Goal: Find specific page/section: Find specific page/section

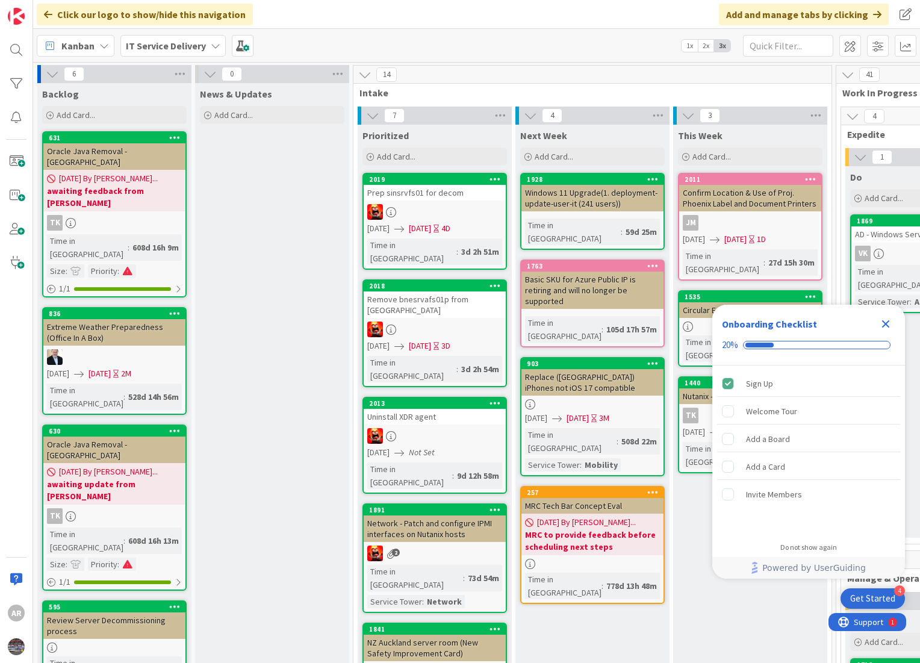
click at [884, 322] on icon "Close Checklist" at bounding box center [886, 324] width 8 height 8
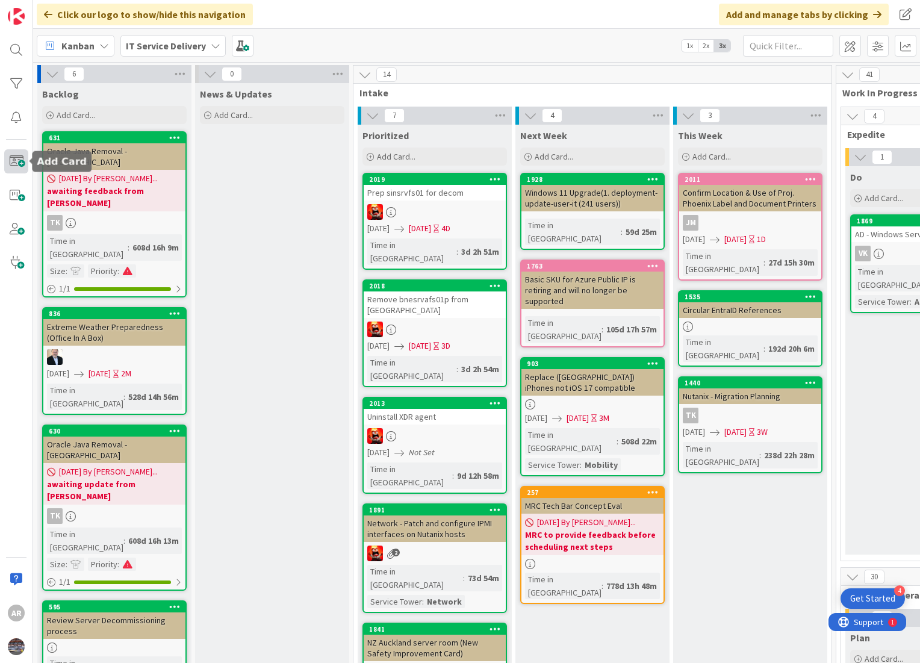
click at [11, 158] on span at bounding box center [16, 161] width 24 height 24
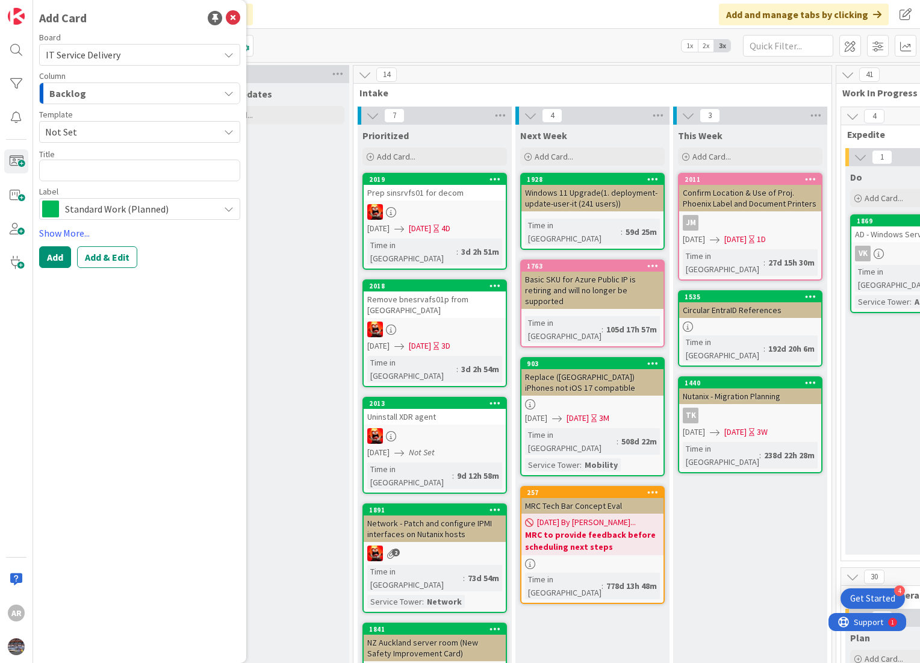
type textarea "x"
type textarea "R"
type textarea "x"
type textarea "RT"
type textarea "x"
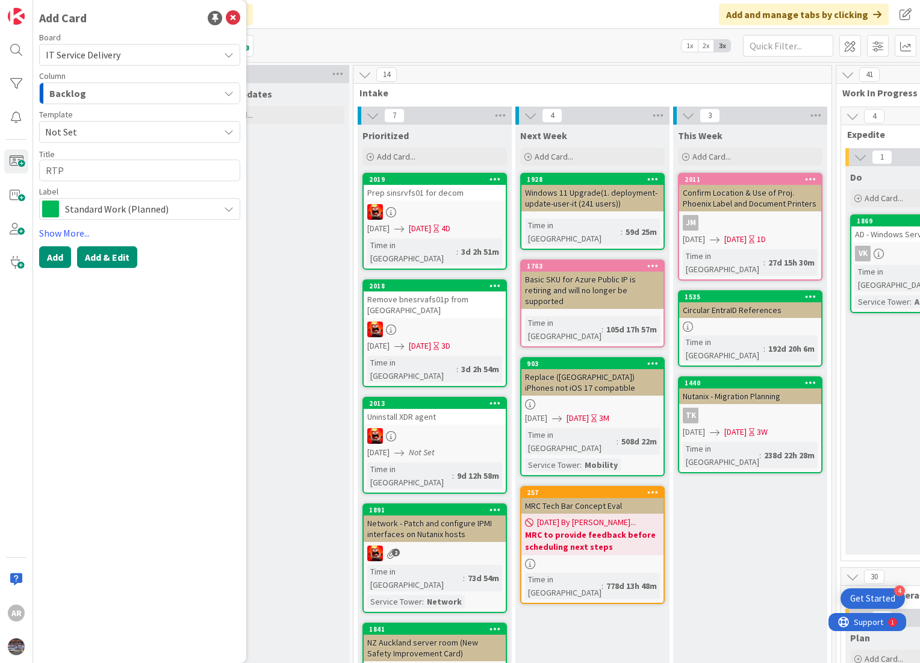
type textarea "RTP"
click at [92, 256] on button "Add & Edit" at bounding box center [107, 257] width 60 height 22
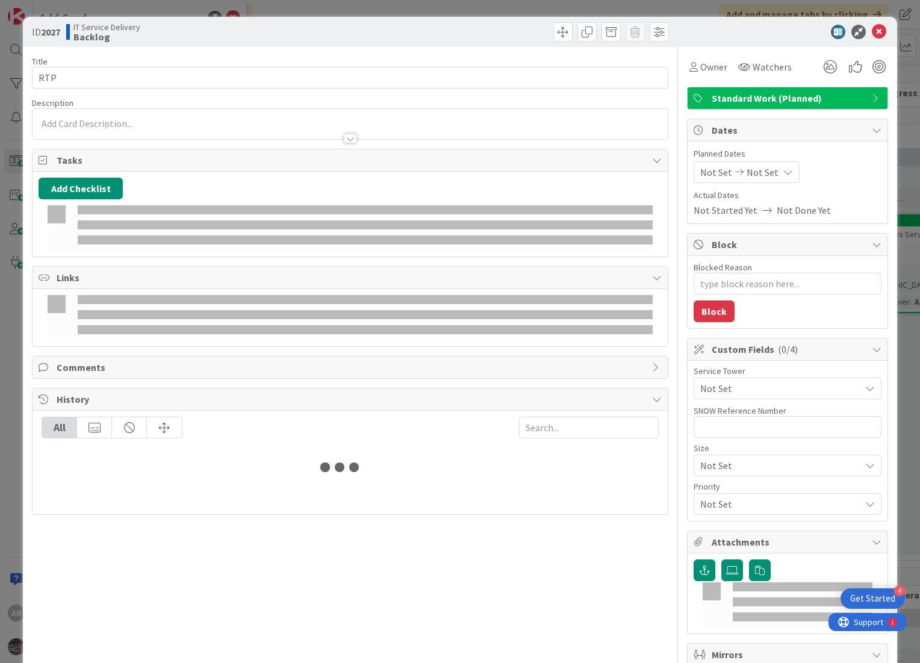
type textarea "x"
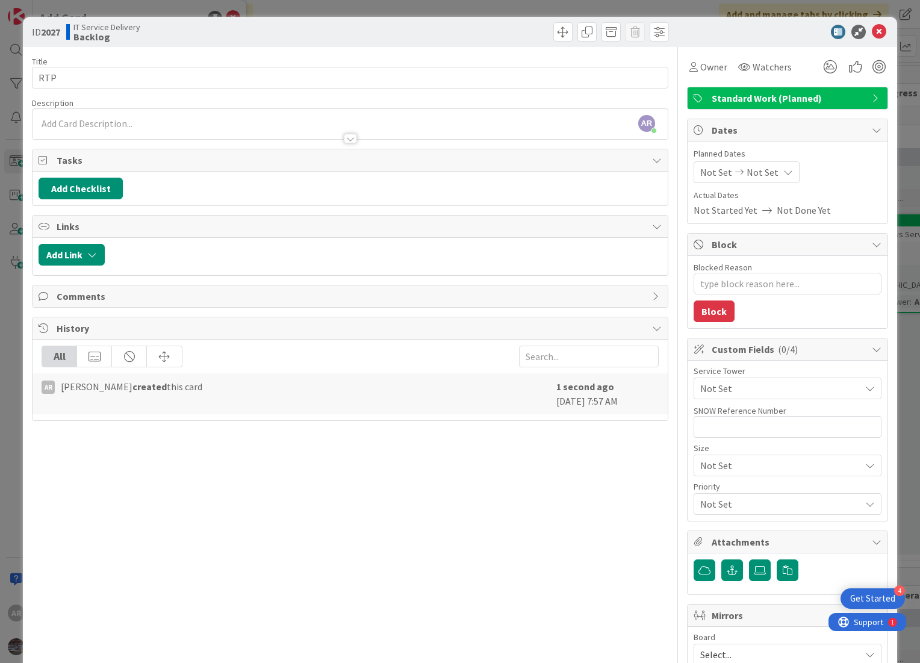
click at [77, 34] on b "Backlog" at bounding box center [106, 37] width 67 height 10
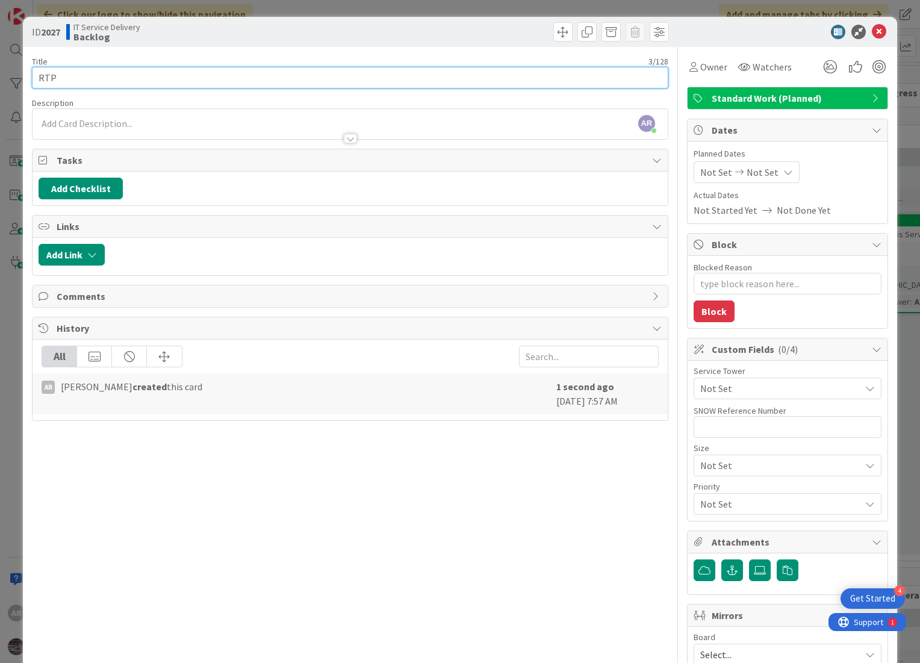
click at [70, 78] on input "RTP" at bounding box center [350, 78] width 636 height 22
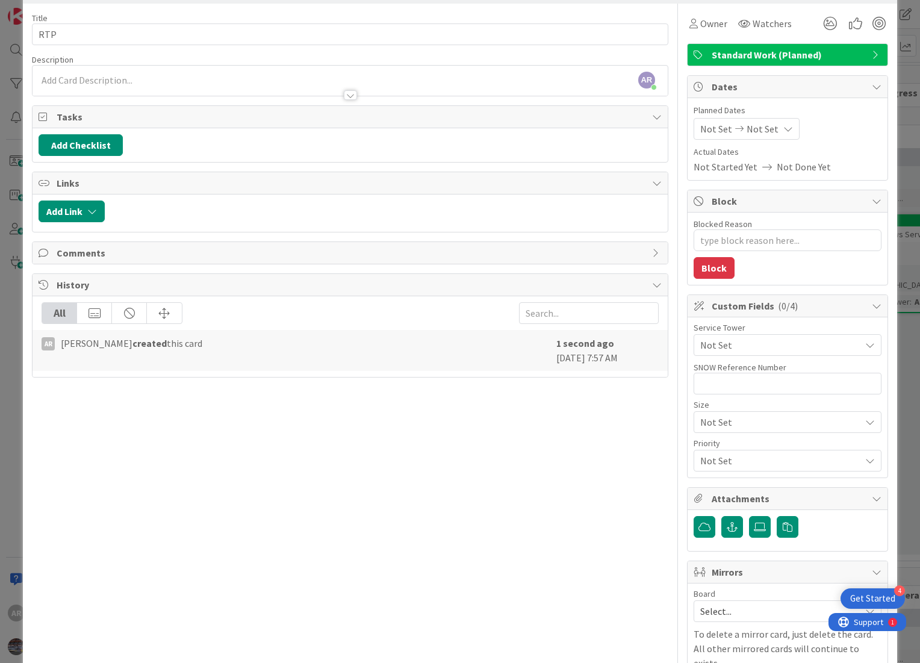
scroll to position [67, 0]
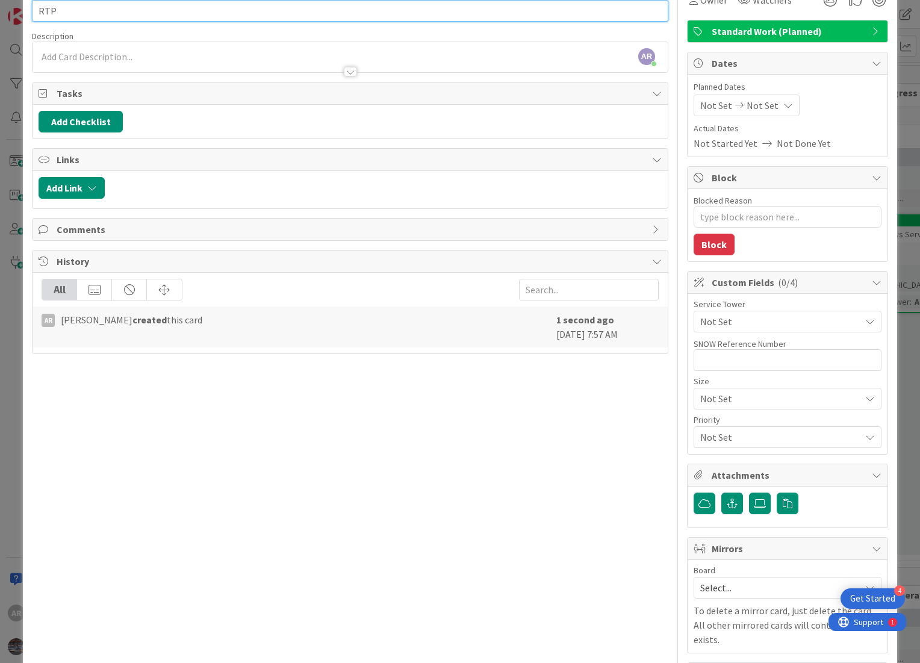
type input "RTP-"
type textarea "x"
type input "RTP-z"
type textarea "x"
type input "RTP-zcLOUD"
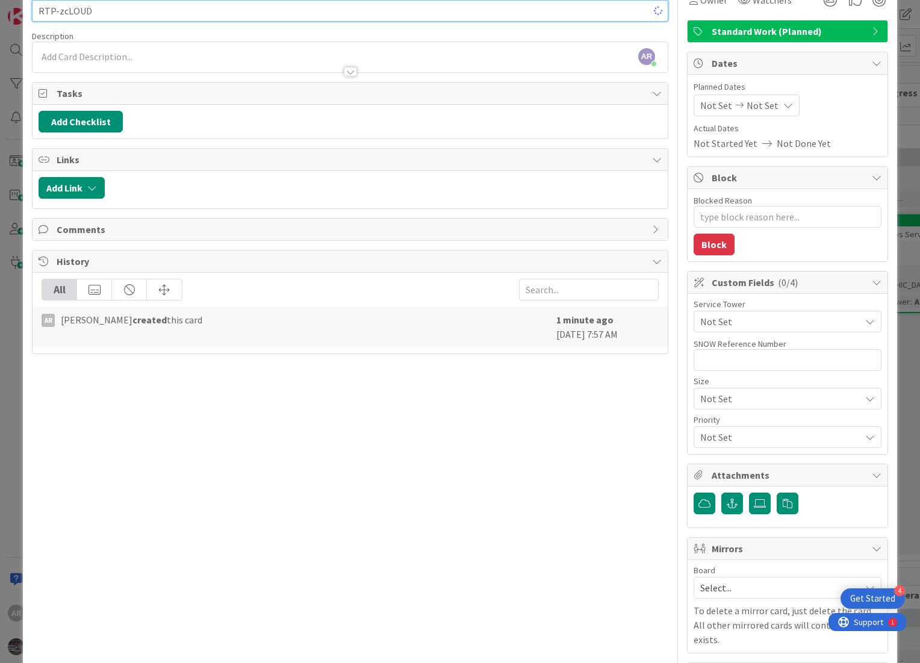
type textarea "x"
type input "RTP-z"
type textarea "x"
type input "RTP-zCloud"
type textarea "x"
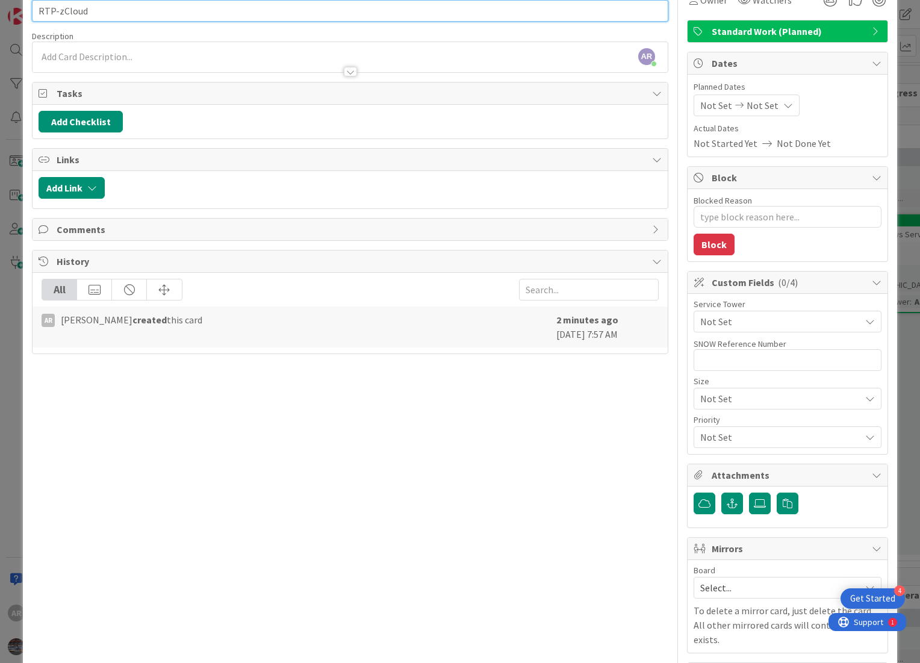
type input "RTP-zCloud"
type textarea "x"
type input "RTP-zCloud DC"
type textarea "x"
type input "RTP-zCloud DC"
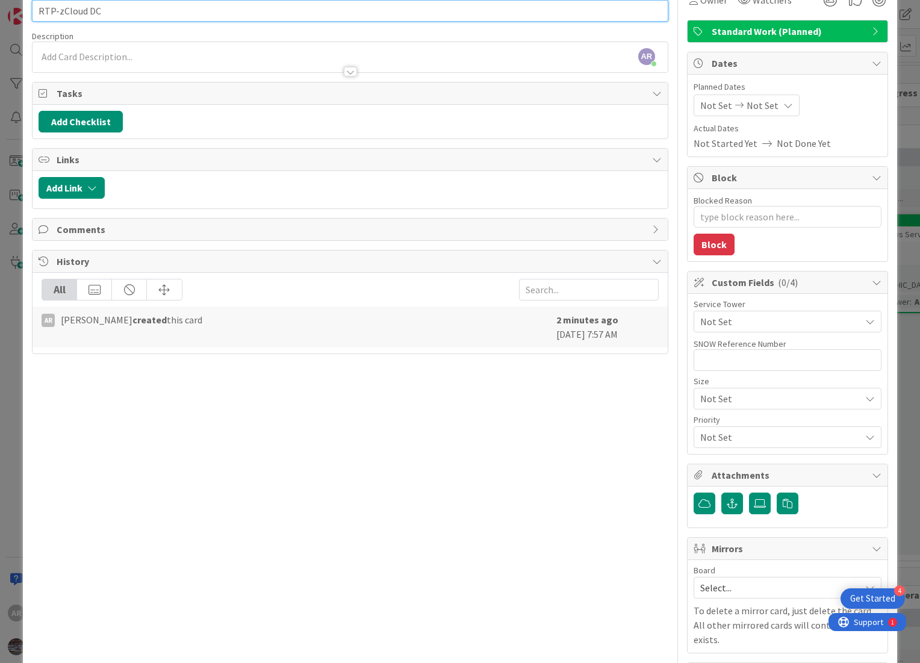
type textarea "x"
type input "RTP-zCloud DC D"
type textarea "x"
type input "RTP-zCloud DC Decommo"
type textarea "x"
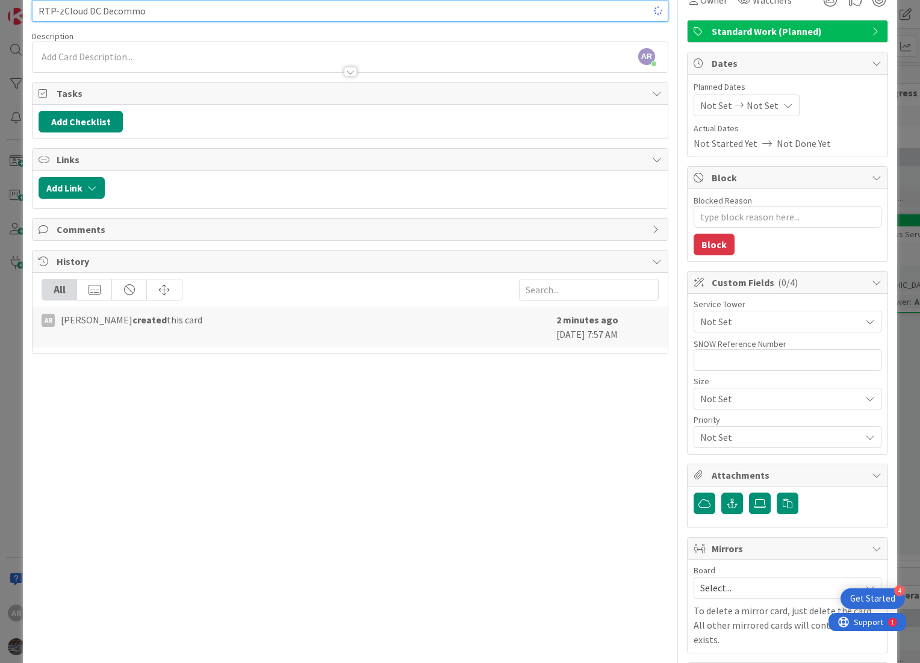
type input "RTP-zCloud DC Decomm"
type textarea "x"
type input "RTP-zCloud DC Decommissioned"
type textarea "x"
type input "RTP-zCloud DC Decommissioned as"
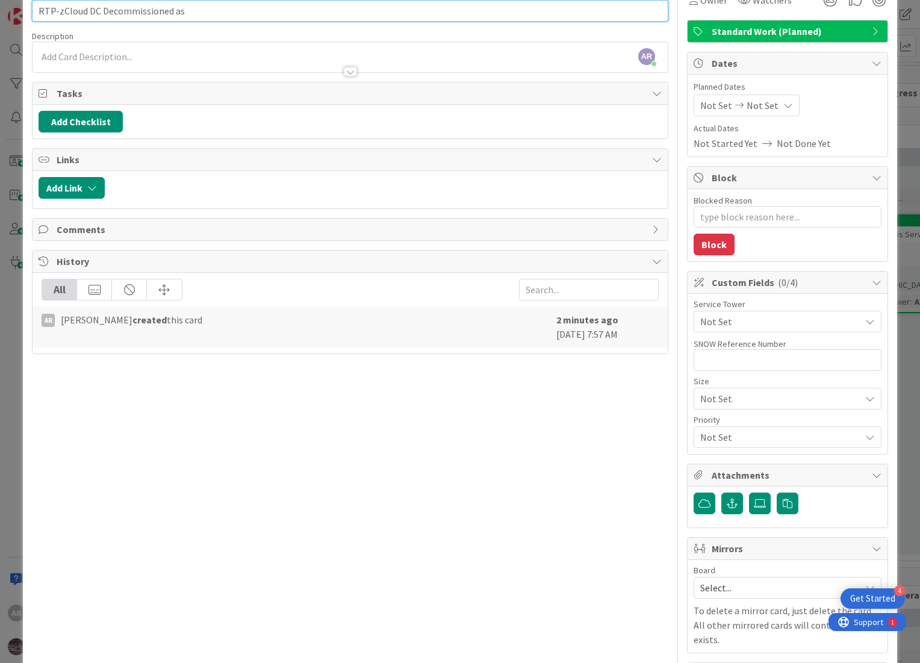
type textarea "x"
type input "RTP-zCloud DC Decommissioned as of"
type textarea "x"
type input "RTP-zCloud DC Decommissioned as of"
type textarea "x"
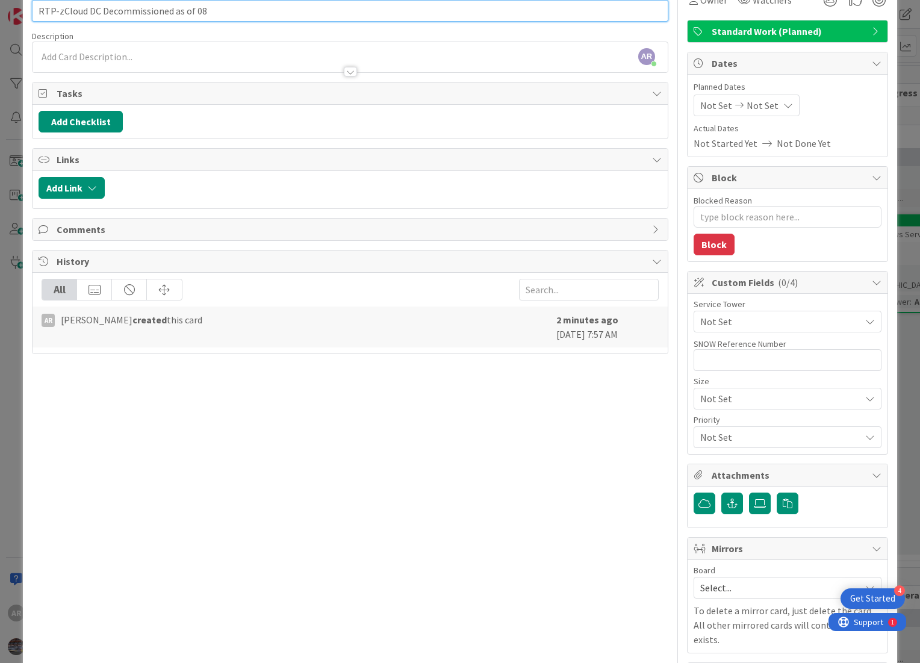
type input "RTP-zCloud DC Decommissioned as of 08/"
type textarea "x"
type input "RTP-zCloud DC Decommissioned as of 08/3"
type textarea "x"
type input "RTP-zCloud DC Decommissioned as of [DATE]"
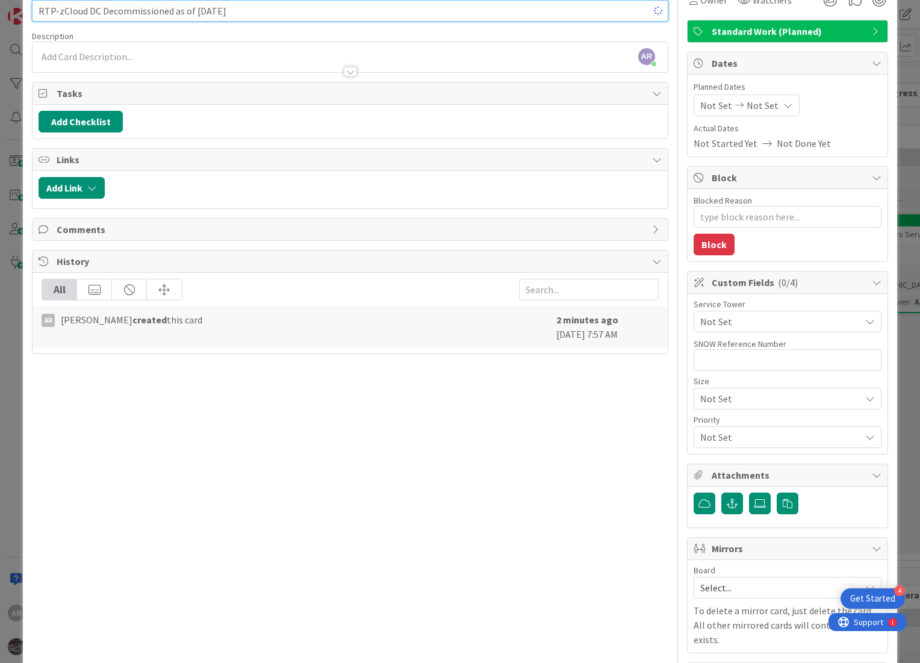
type textarea "x"
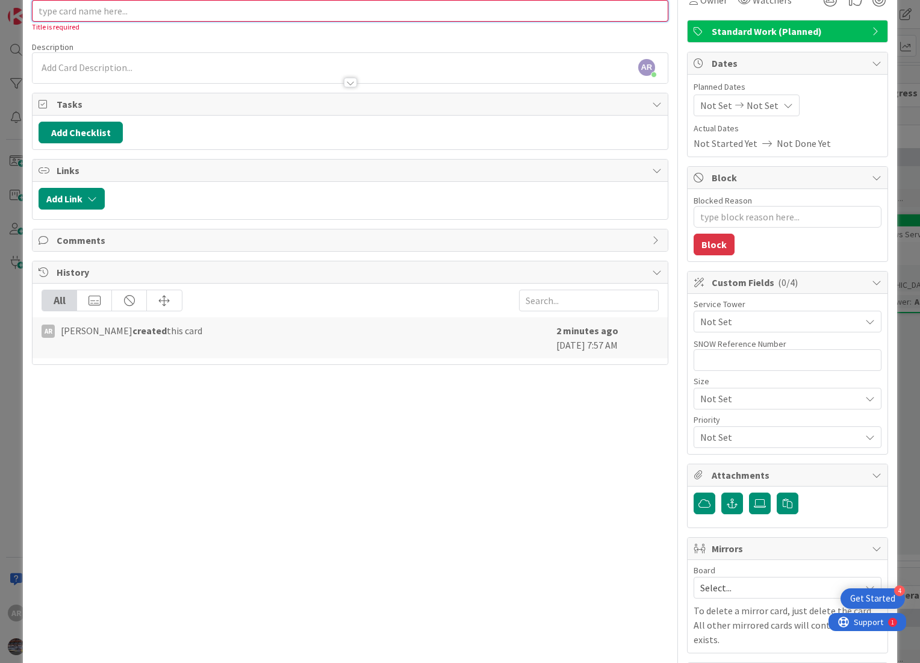
scroll to position [0, 0]
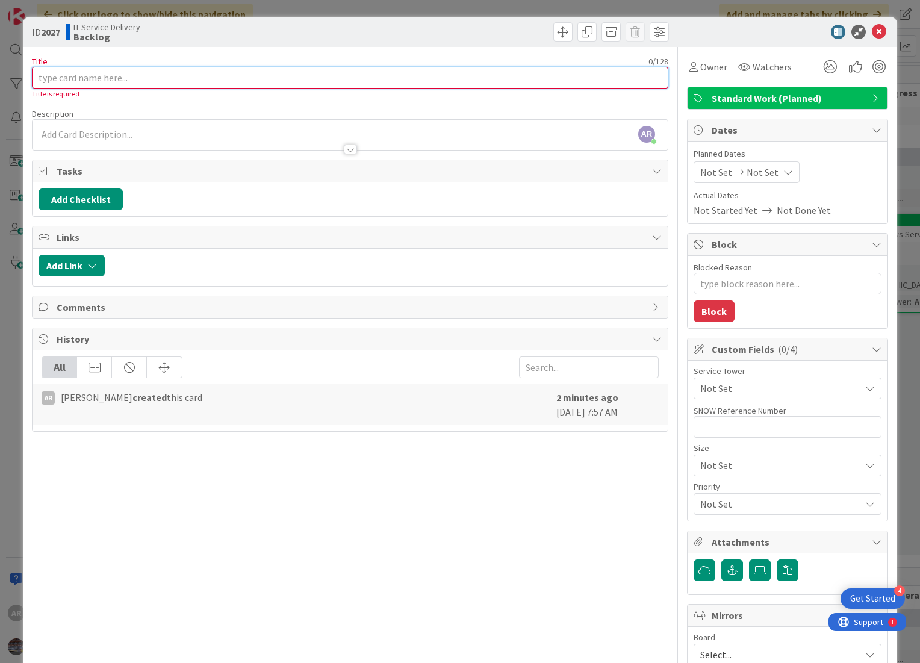
click at [81, 76] on input "Title" at bounding box center [350, 78] width 636 height 22
paste input "RTP-zCloud DC Decommissioned ([DATE])"
type input "RTP-zCloud DC Decommissioned ([DATE])"
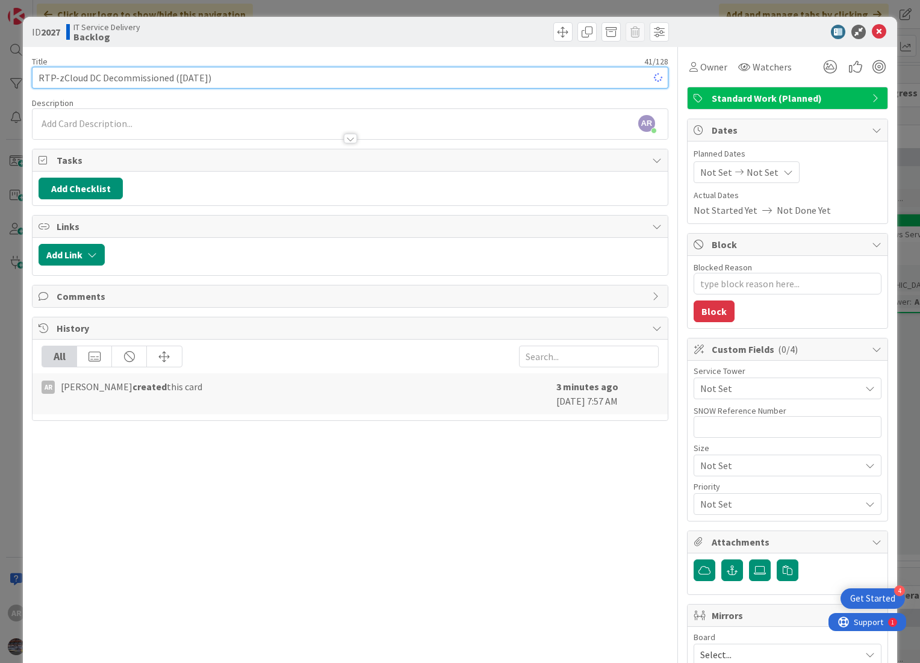
type textarea "x"
type input "RTP-zCloud DC Decommissioned ([DATE])"
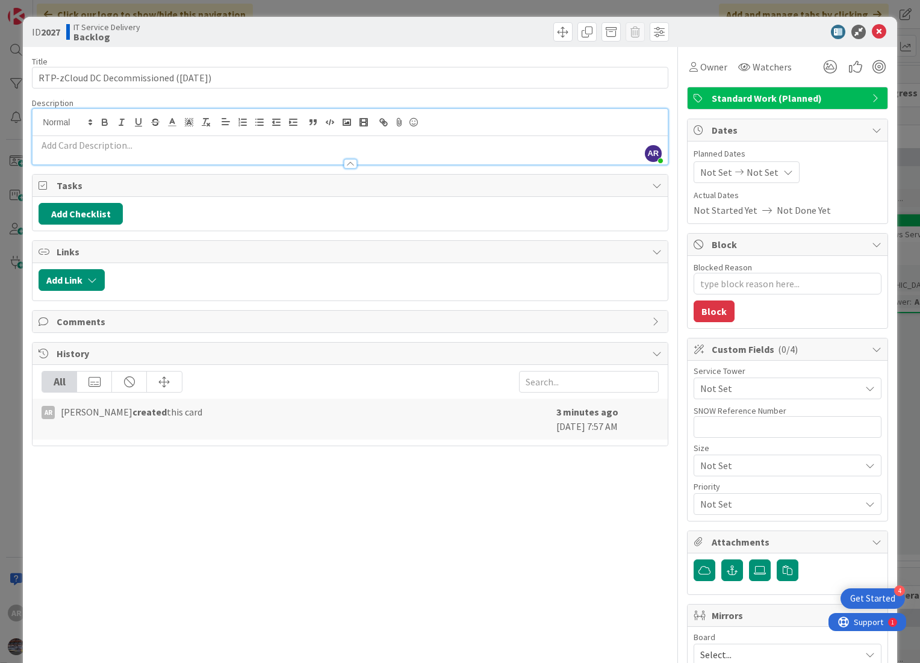
click at [70, 120] on div "AR [PERSON_NAME] joined 3 m ago" at bounding box center [350, 136] width 635 height 55
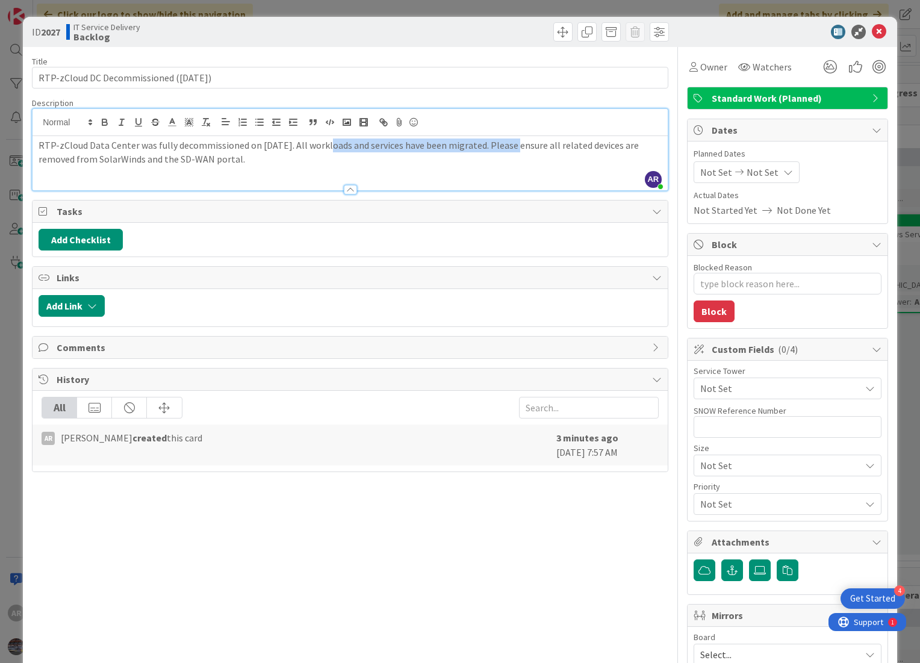
drag, startPoint x: 325, startPoint y: 143, endPoint x: 511, endPoint y: 145, distance: 185.5
click at [511, 145] on p "RTP-zCloud Data Center was fully decommissioned on [DATE]. All workloads and se…" at bounding box center [350, 151] width 623 height 27
type textarea "x"
click at [872, 30] on icon at bounding box center [879, 32] width 14 height 14
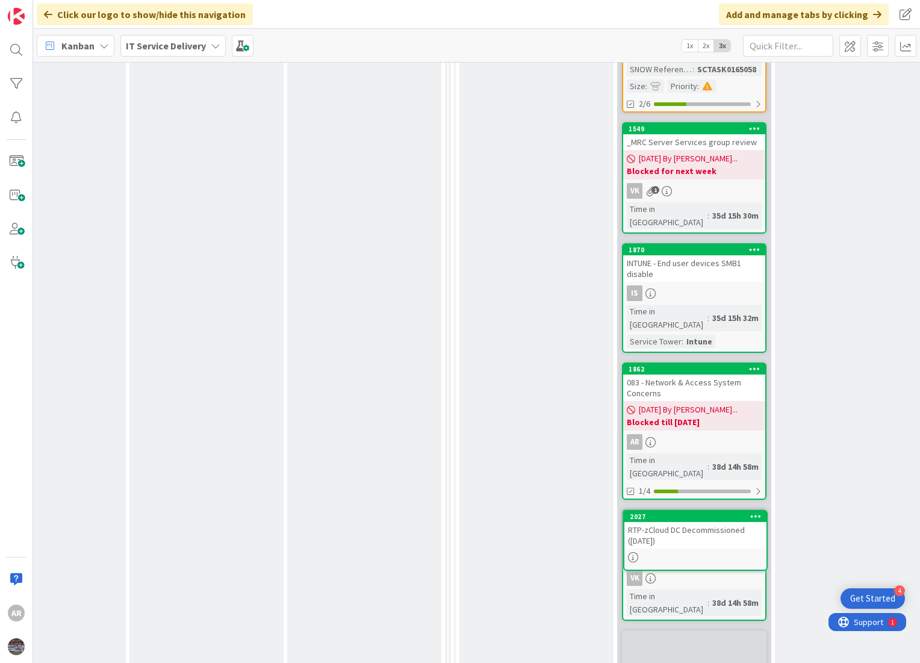
scroll to position [1305, 386]
